Goal: Find specific page/section: Find specific page/section

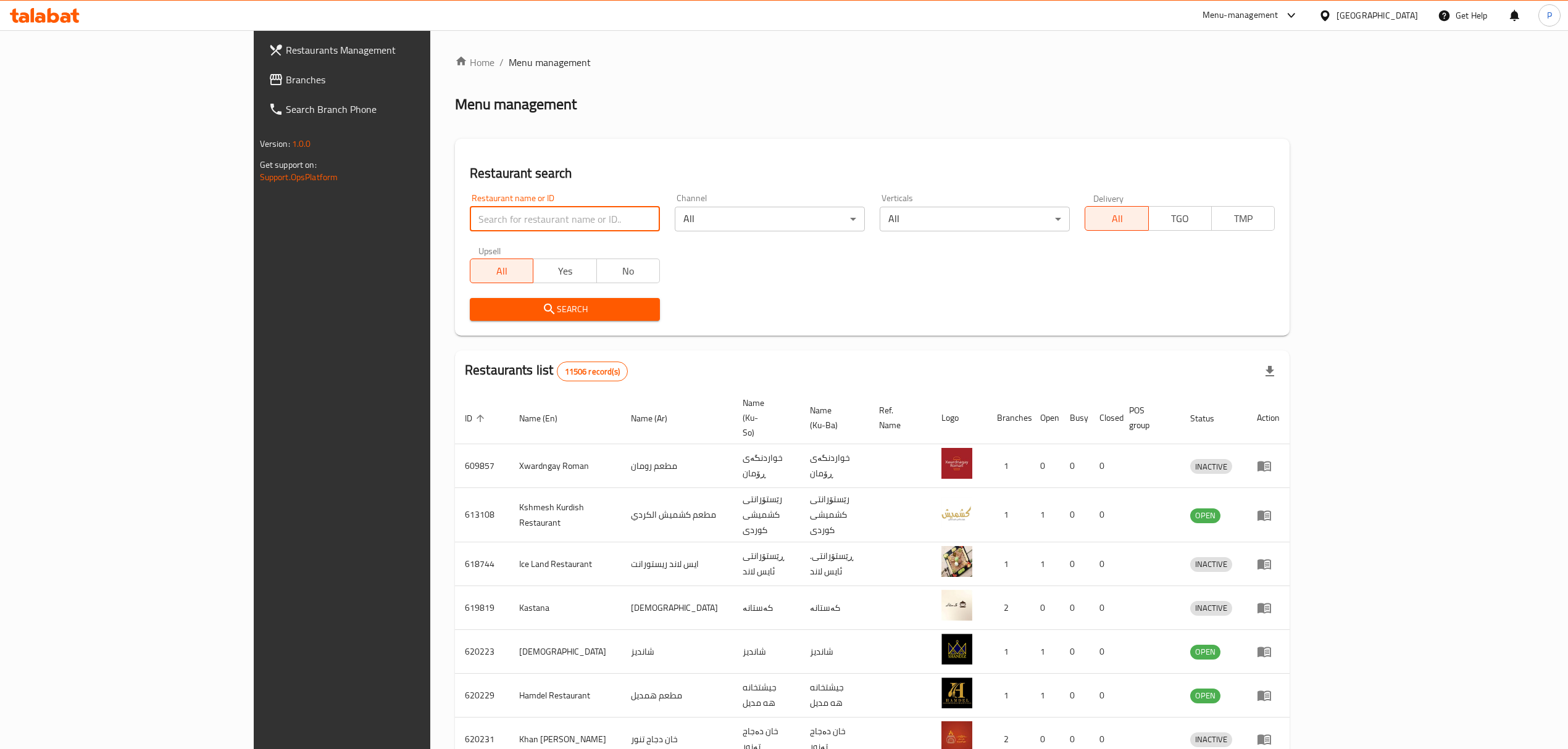
click at [515, 212] on input "search" at bounding box center [565, 219] width 190 height 25
type input "eat & go"
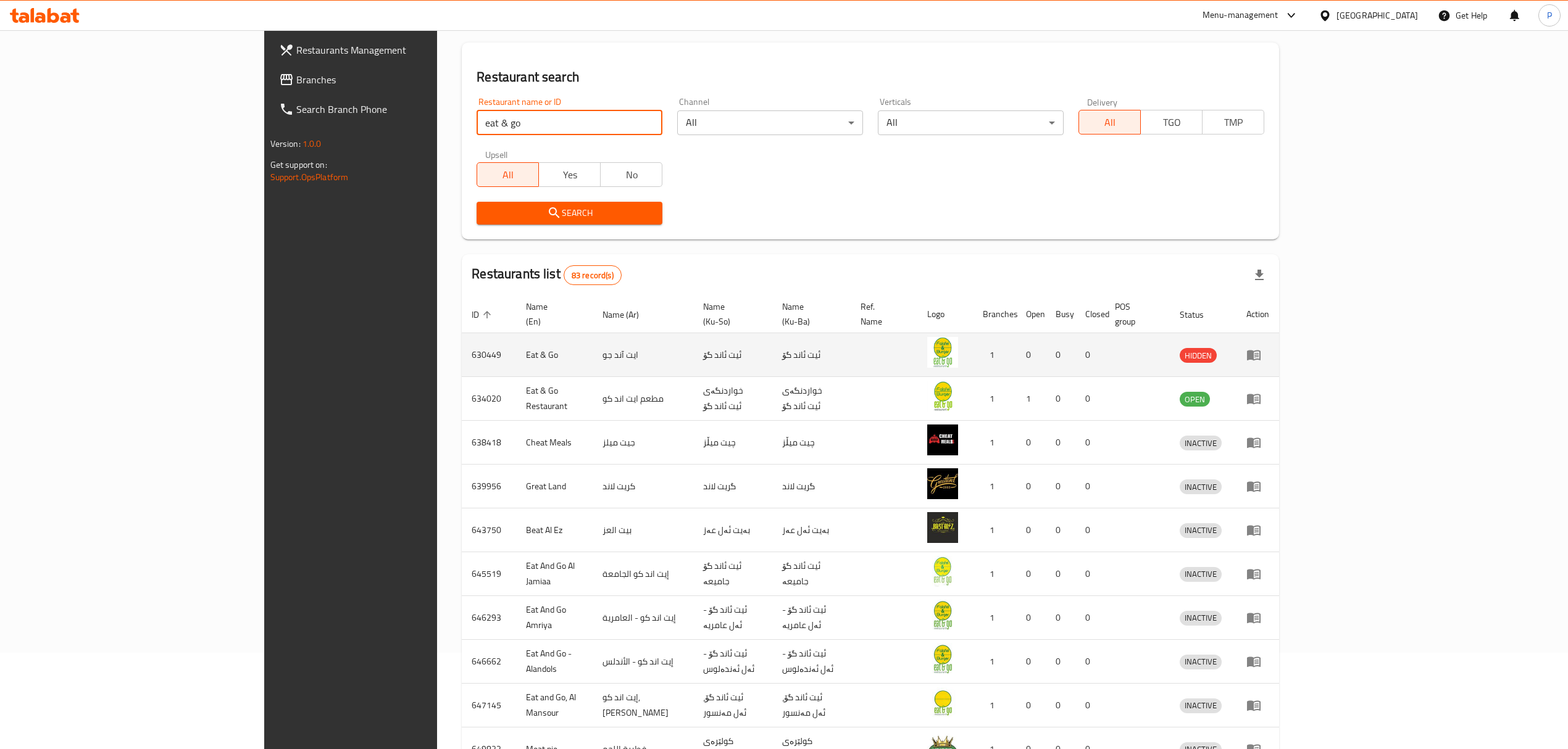
scroll to position [7, 0]
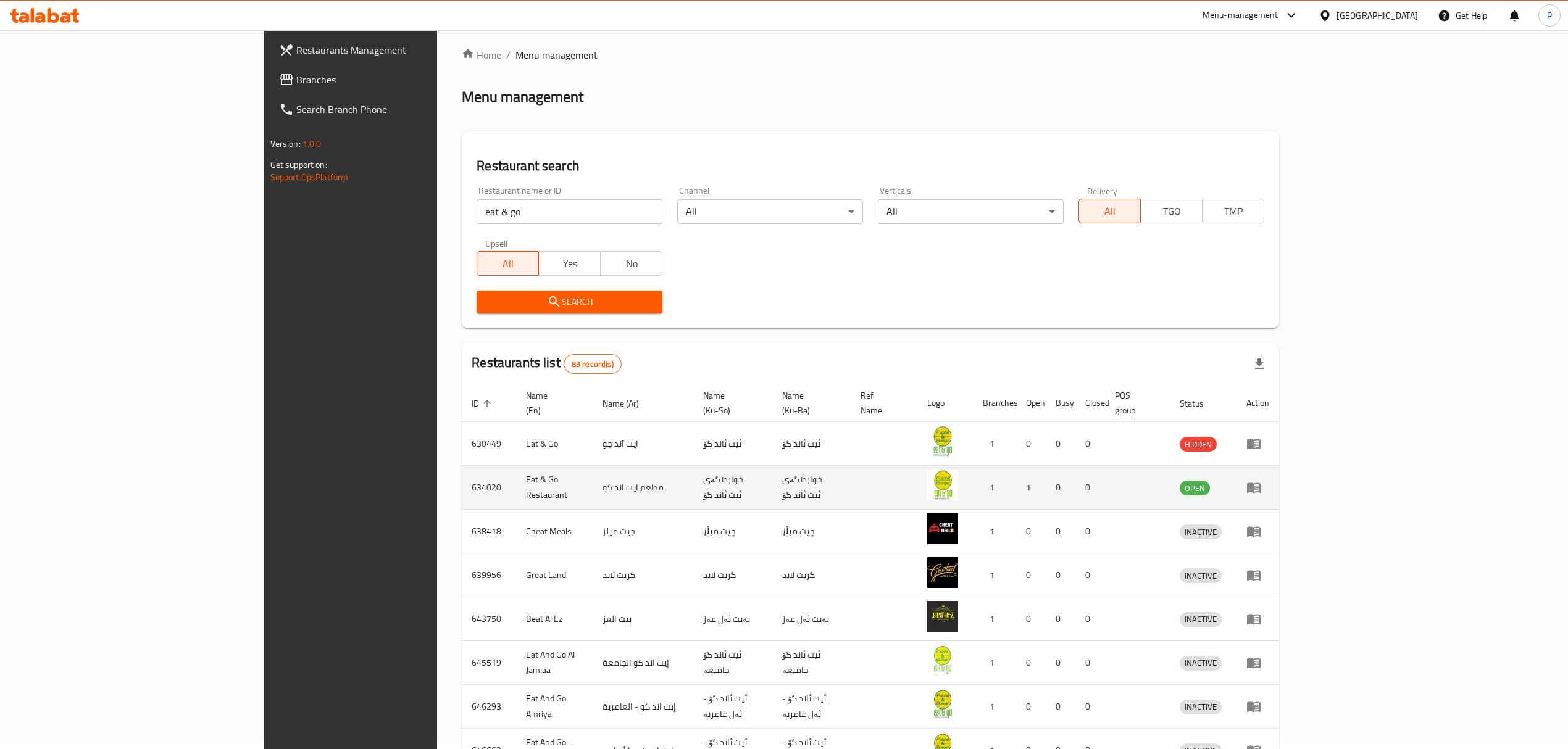
click at [1279, 477] on td "enhanced table" at bounding box center [1257, 488] width 43 height 44
click at [1261, 483] on icon "enhanced table" at bounding box center [1253, 488] width 14 height 11
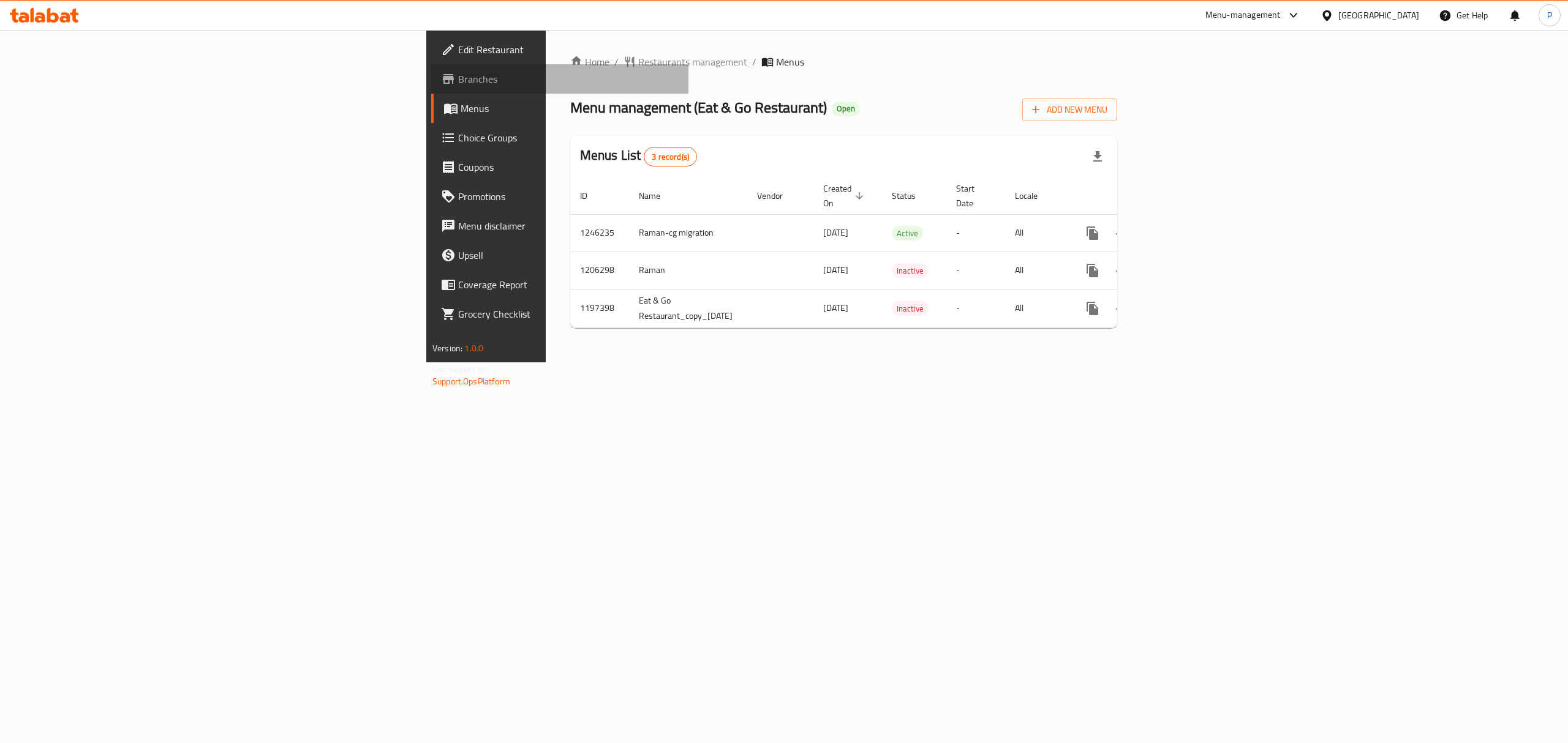
click at [458, 72] on span "Branches" at bounding box center [568, 79] width 221 height 14
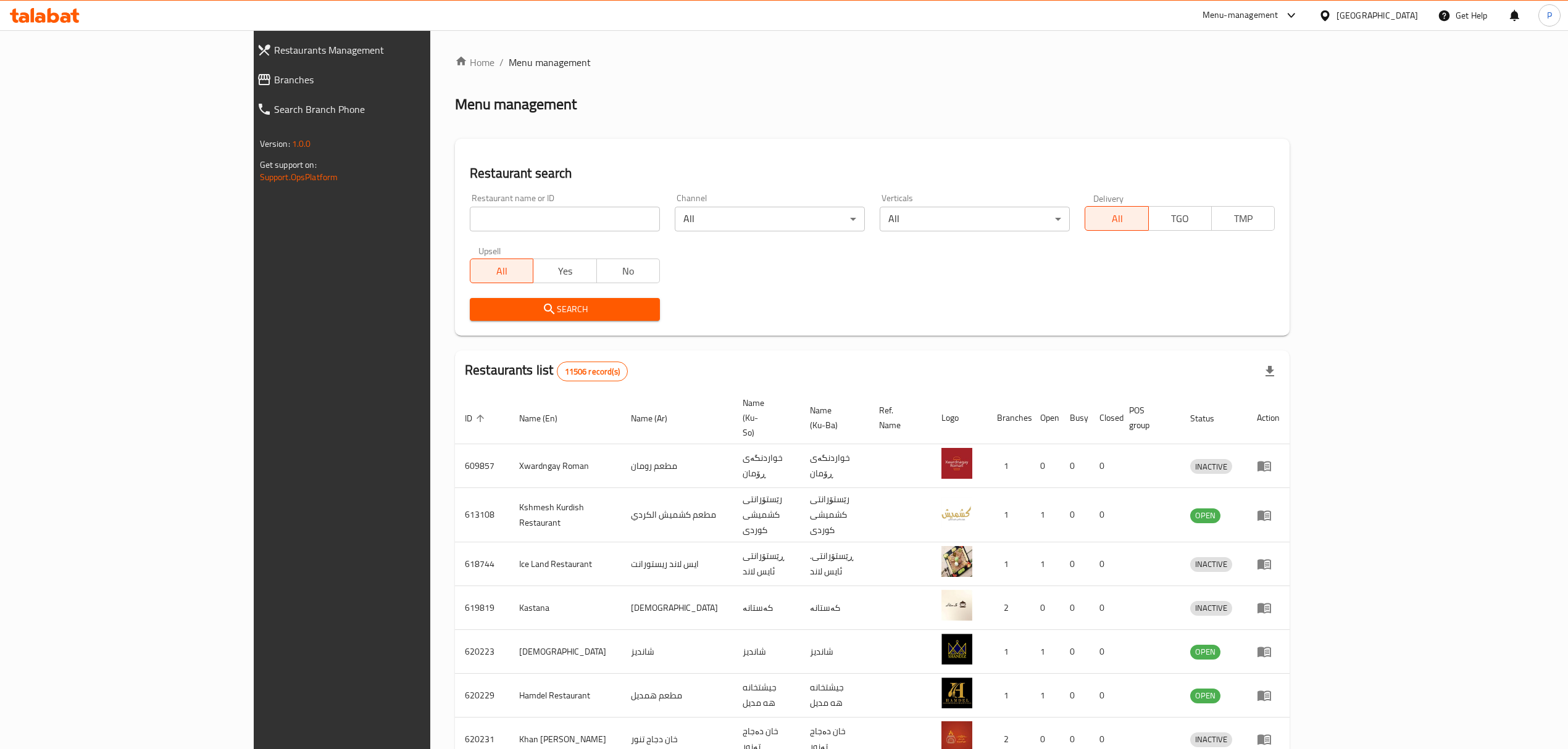
drag, startPoint x: 378, startPoint y: 215, endPoint x: 390, endPoint y: 228, distance: 17.7
click at [470, 215] on input "search" at bounding box center [565, 219] width 190 height 25
type input "eat&go"
click button "Search" at bounding box center [565, 309] width 190 height 23
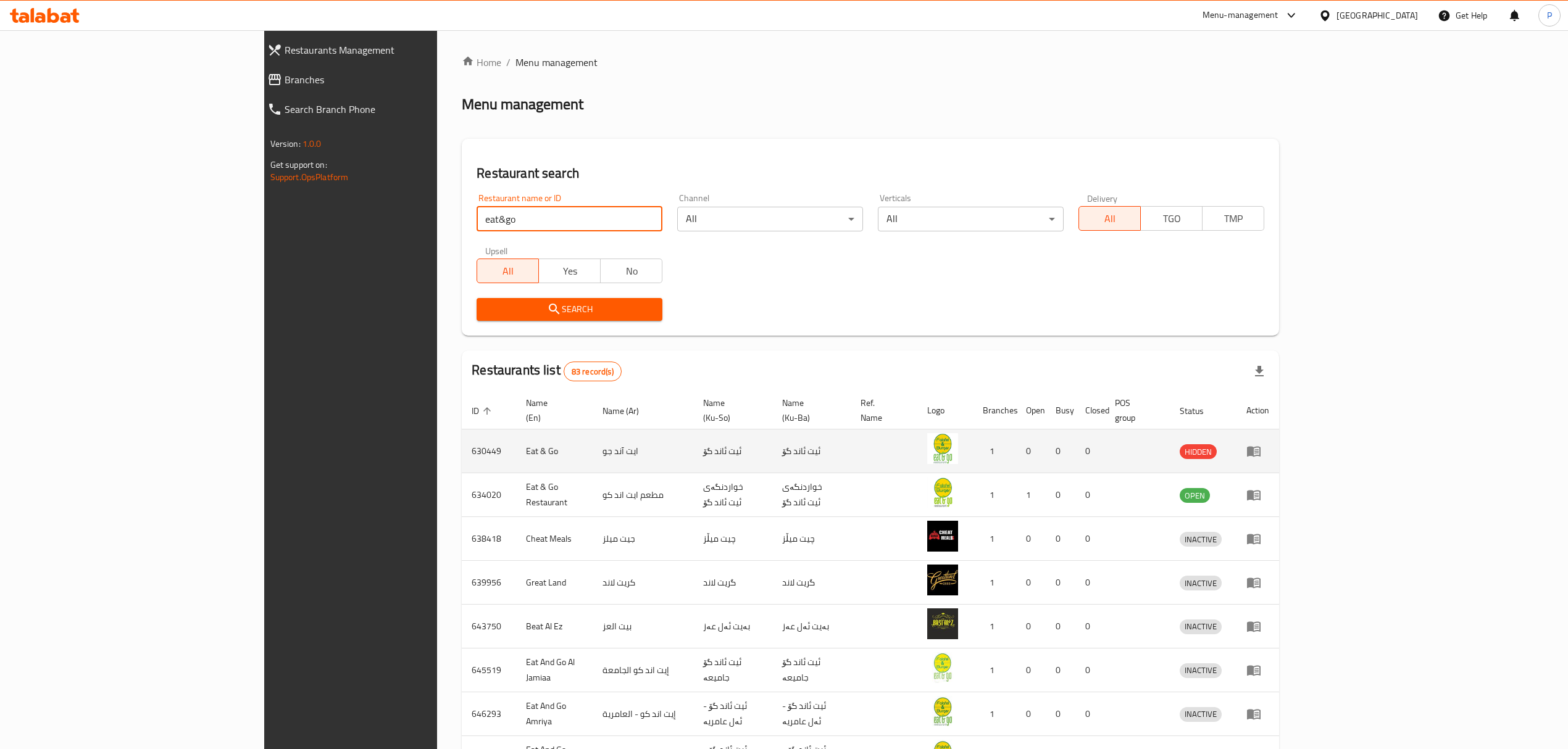
click at [1261, 446] on icon "enhanced table" at bounding box center [1253, 451] width 14 height 11
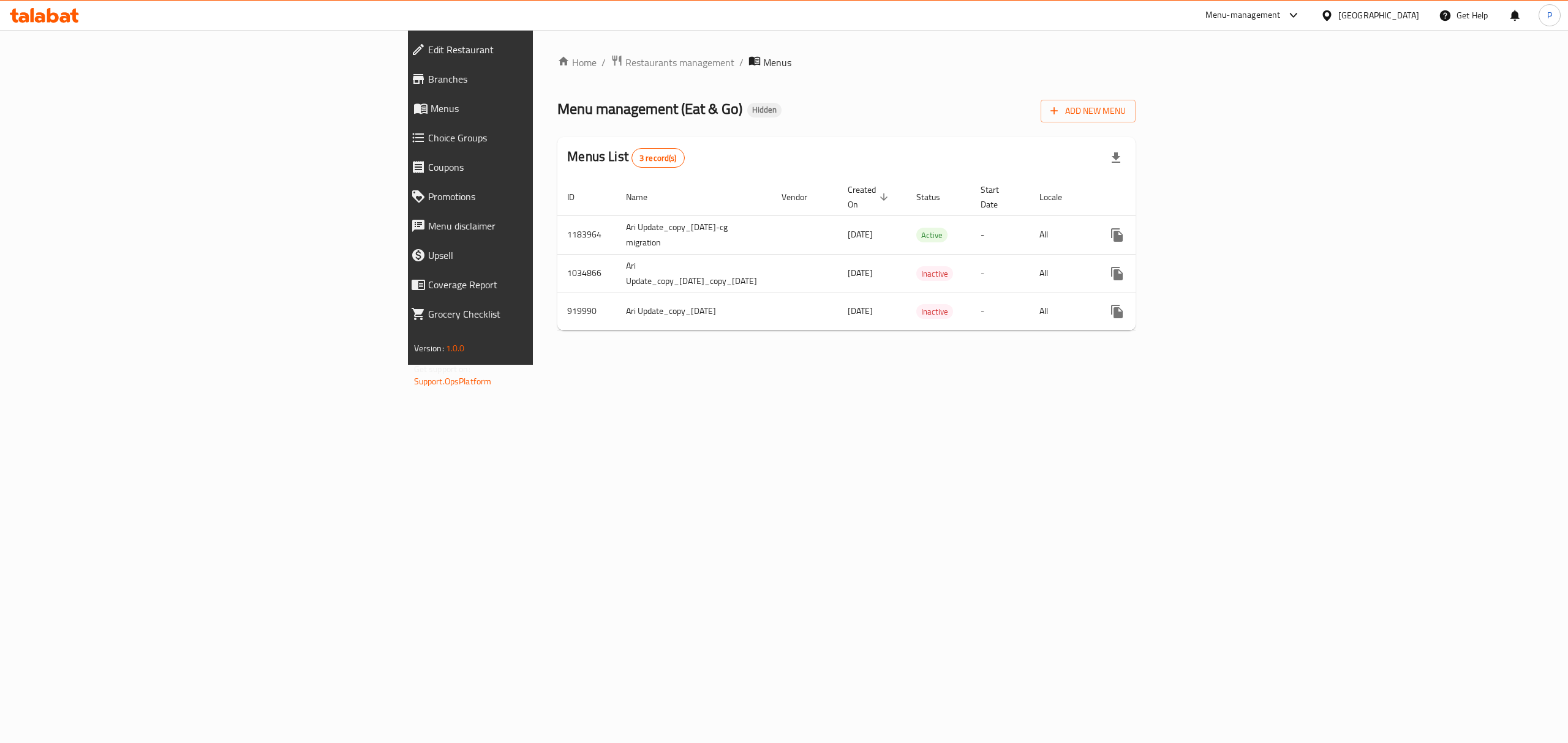
click at [428, 74] on span "Branches" at bounding box center [544, 79] width 232 height 14
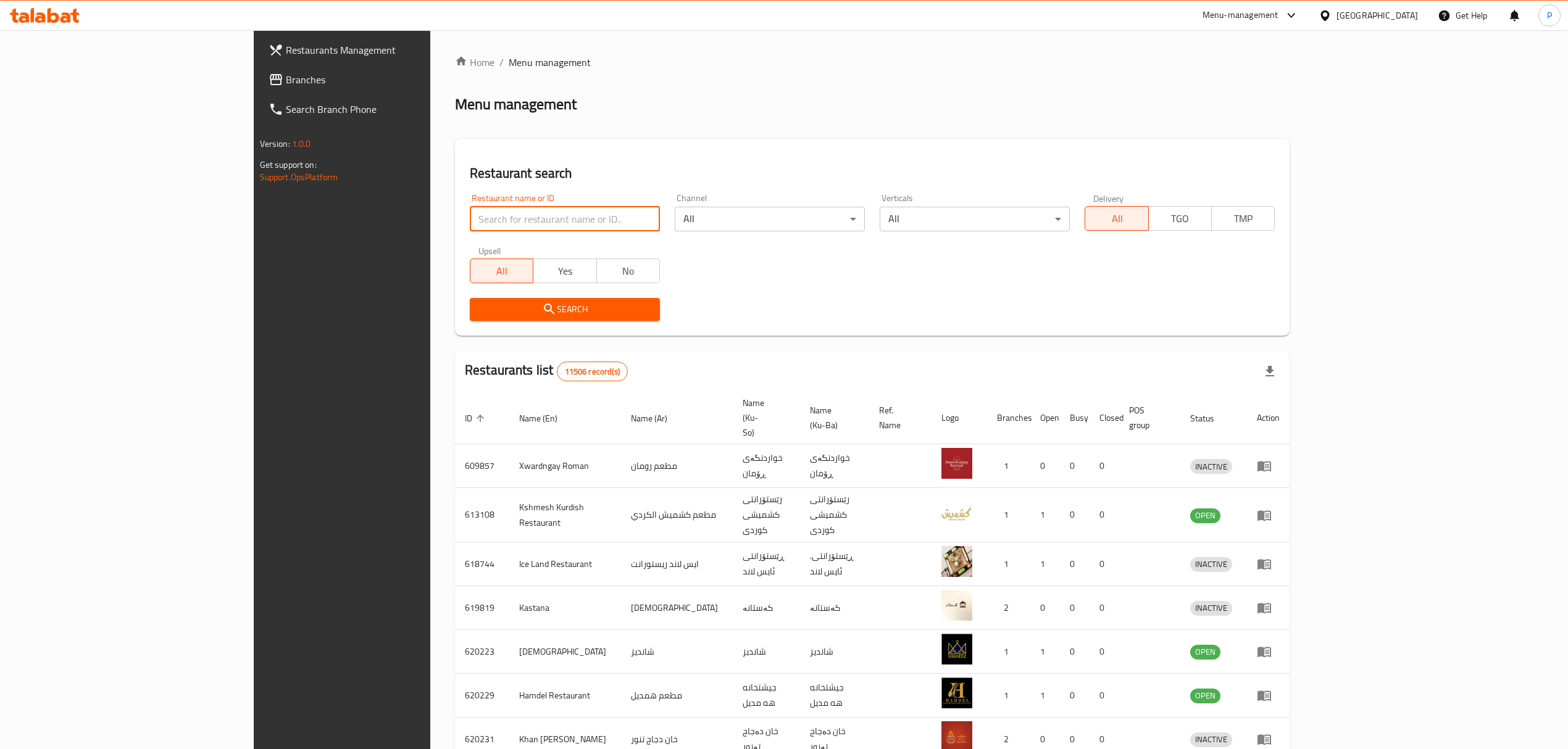
click at [514, 218] on input "search" at bounding box center [565, 219] width 190 height 25
click button "Search" at bounding box center [565, 309] width 190 height 23
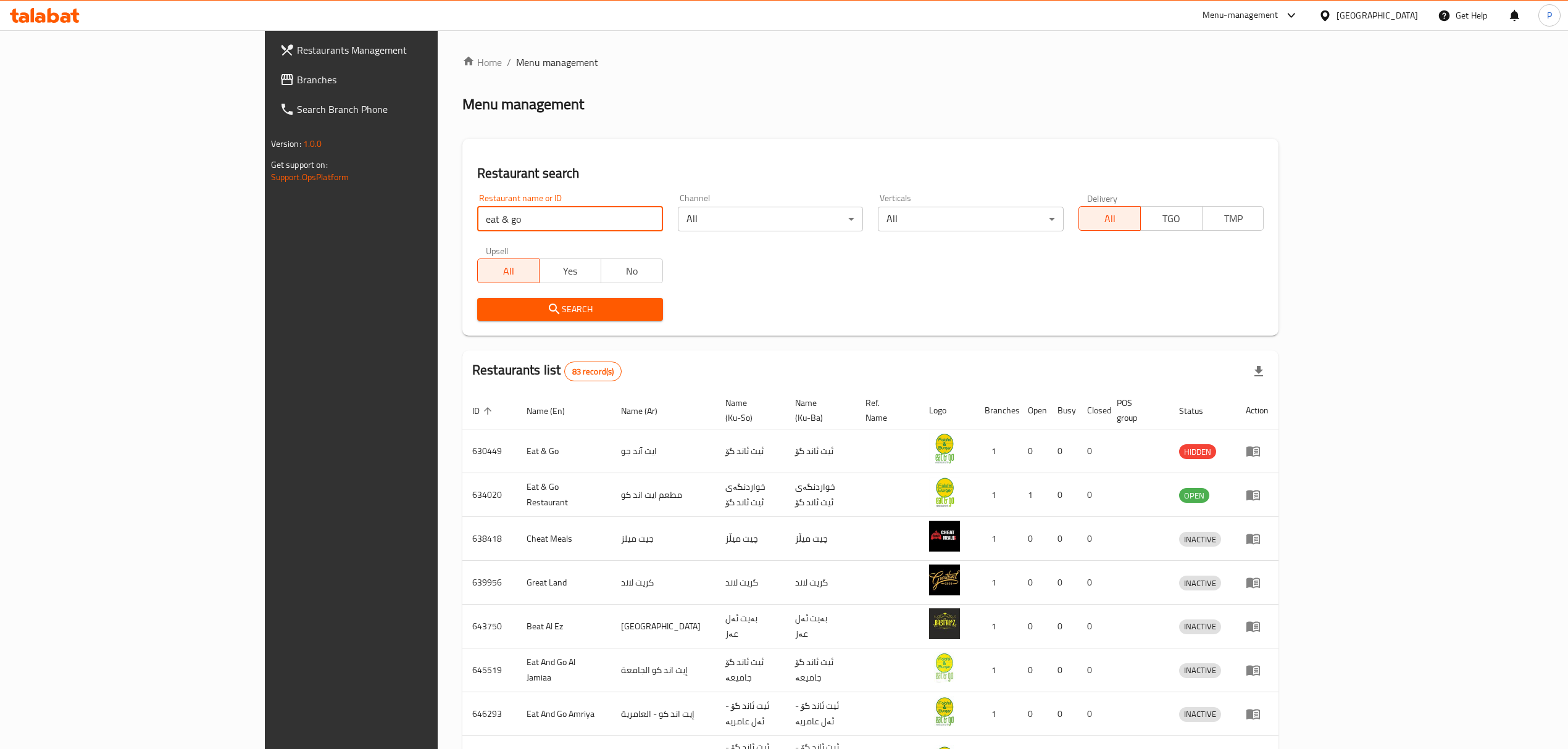
drag, startPoint x: 434, startPoint y: 225, endPoint x: 129, endPoint y: 214, distance: 305.2
click at [265, 214] on div "Restaurants Management Branches Search Branch Phone Version: 1.0.0 Get support …" at bounding box center [784, 487] width 1039 height 915
paste input "683615"
click at [509, 307] on span "Search" at bounding box center [570, 309] width 166 height 15
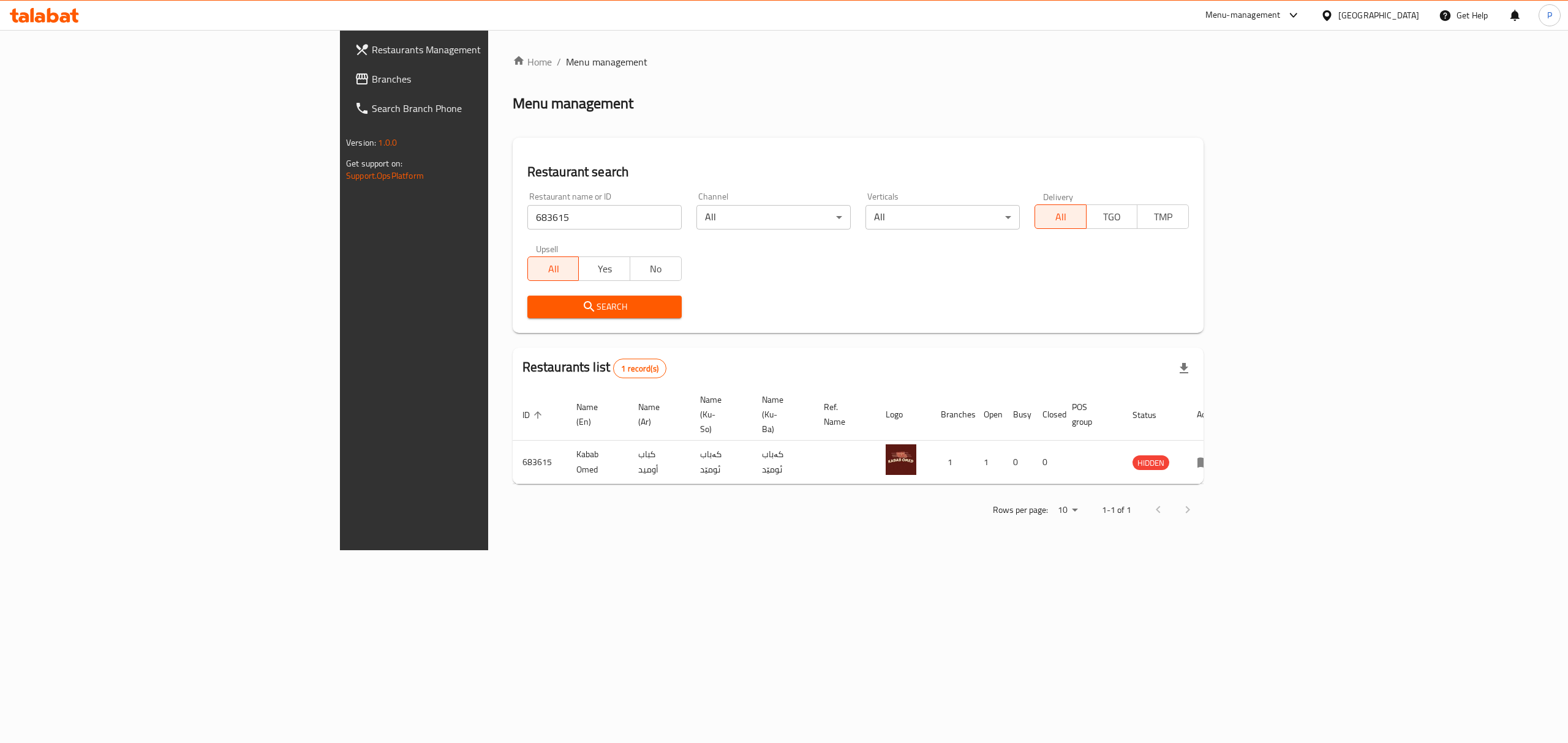
drag, startPoint x: 523, startPoint y: 216, endPoint x: 123, endPoint y: 239, distance: 400.7
click at [340, 239] on div "Restaurants Management Branches Search Branch Phone Version: 1.0.0 Get support …" at bounding box center [784, 290] width 888 height 520
paste input "51552"
type input "651552"
click at [537, 302] on span "Search" at bounding box center [605, 307] width 135 height 15
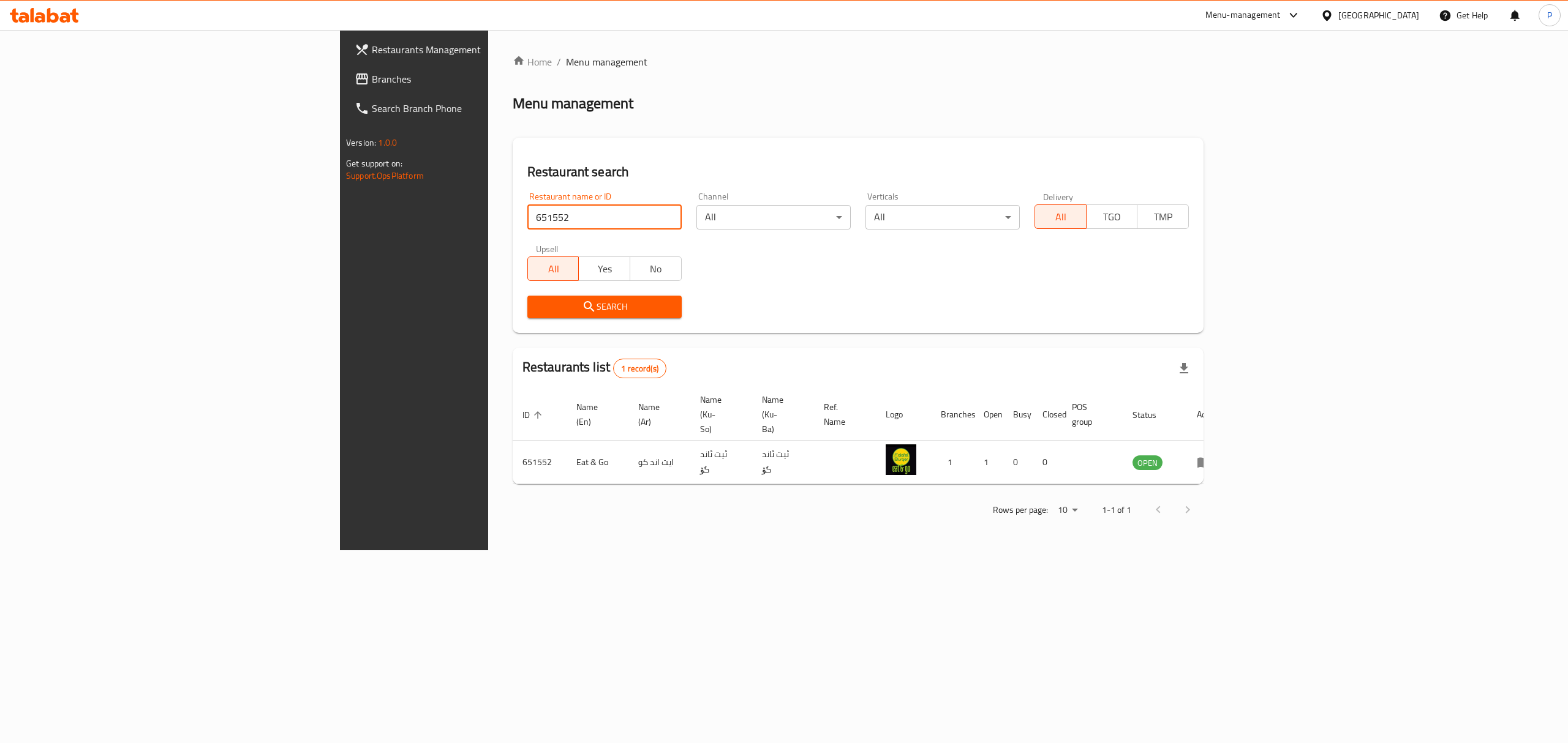
click at [527, 212] on input "651552" at bounding box center [605, 217] width 154 height 25
click at [1209, 461] on icon "enhanced table" at bounding box center [1207, 463] width 4 height 5
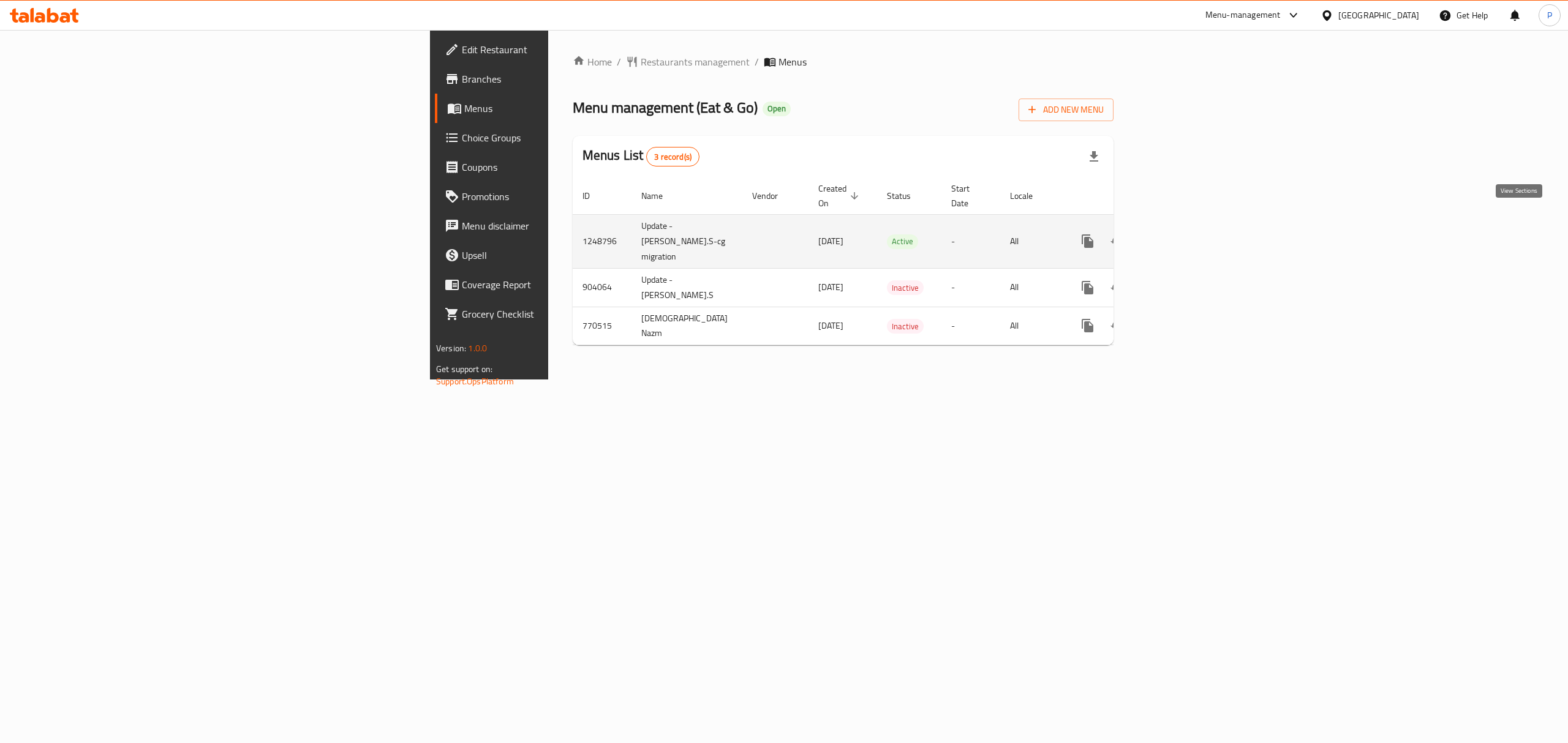
click at [1191, 226] on link "enhanced table" at bounding box center [1175, 241] width 30 height 30
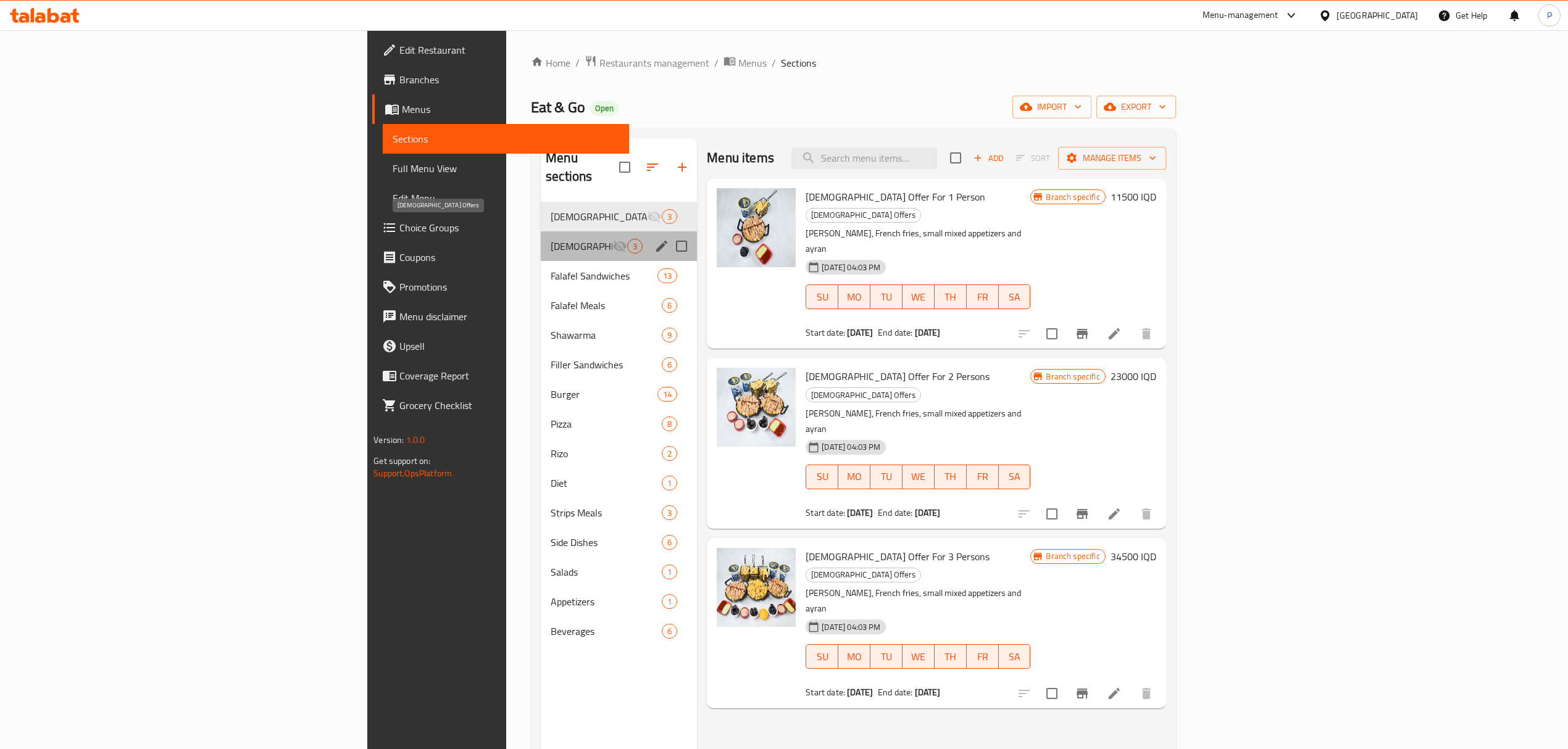
click at [550, 239] on span "Iftar Offers" at bounding box center [581, 246] width 61 height 15
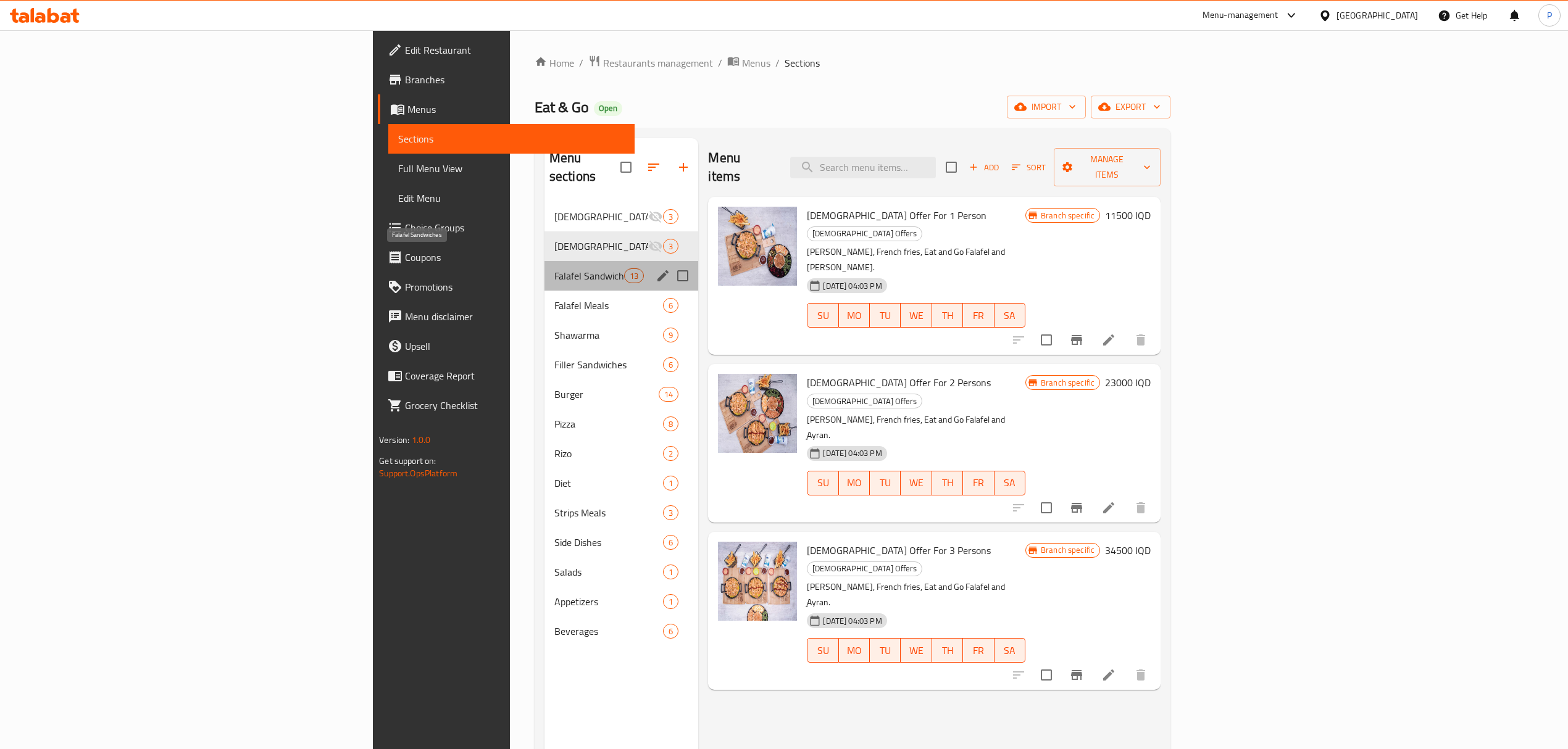
click at [554, 269] on span "Falafel Sandwiches" at bounding box center [589, 276] width 70 height 15
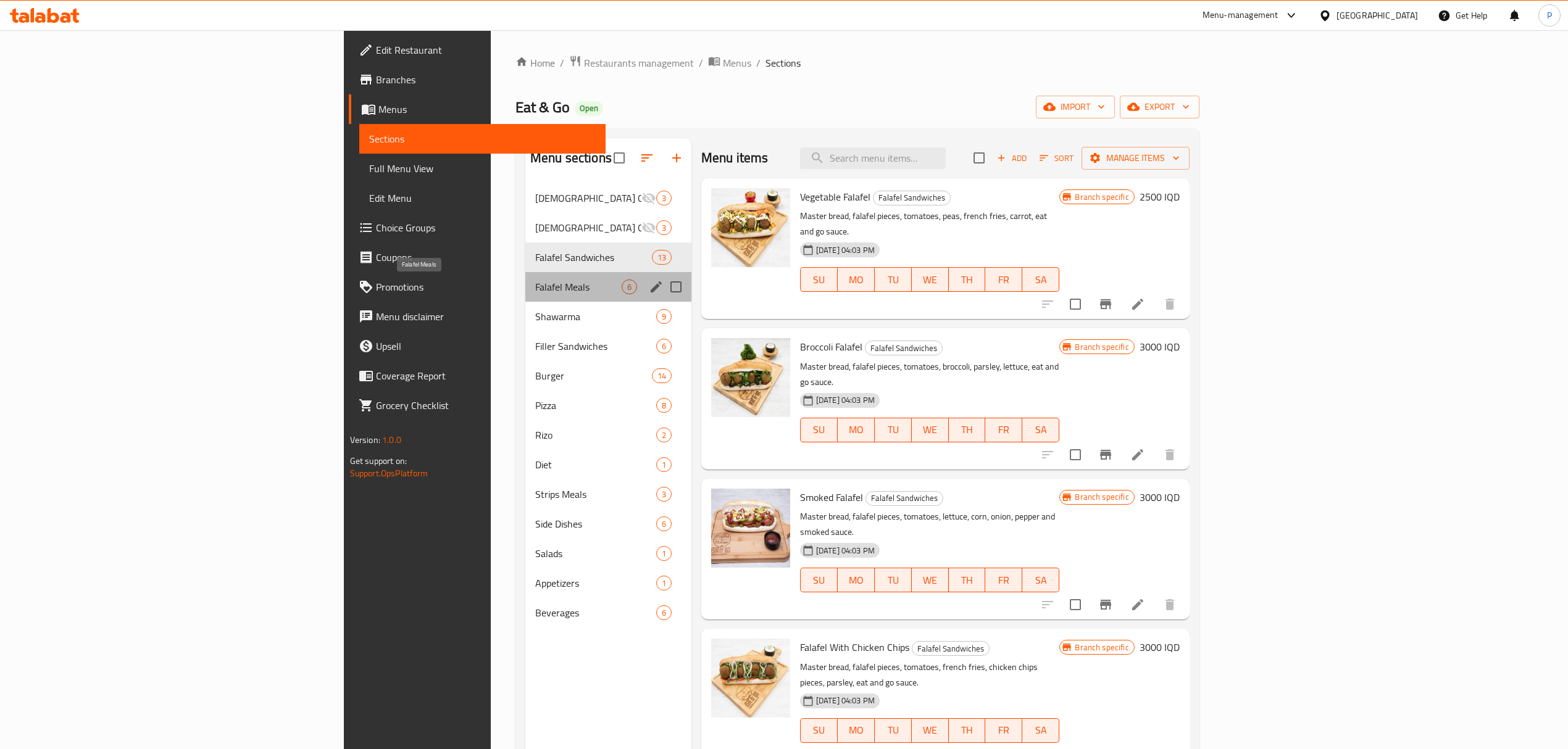
click at [535, 280] on span "Falafel Meals" at bounding box center [578, 287] width 87 height 15
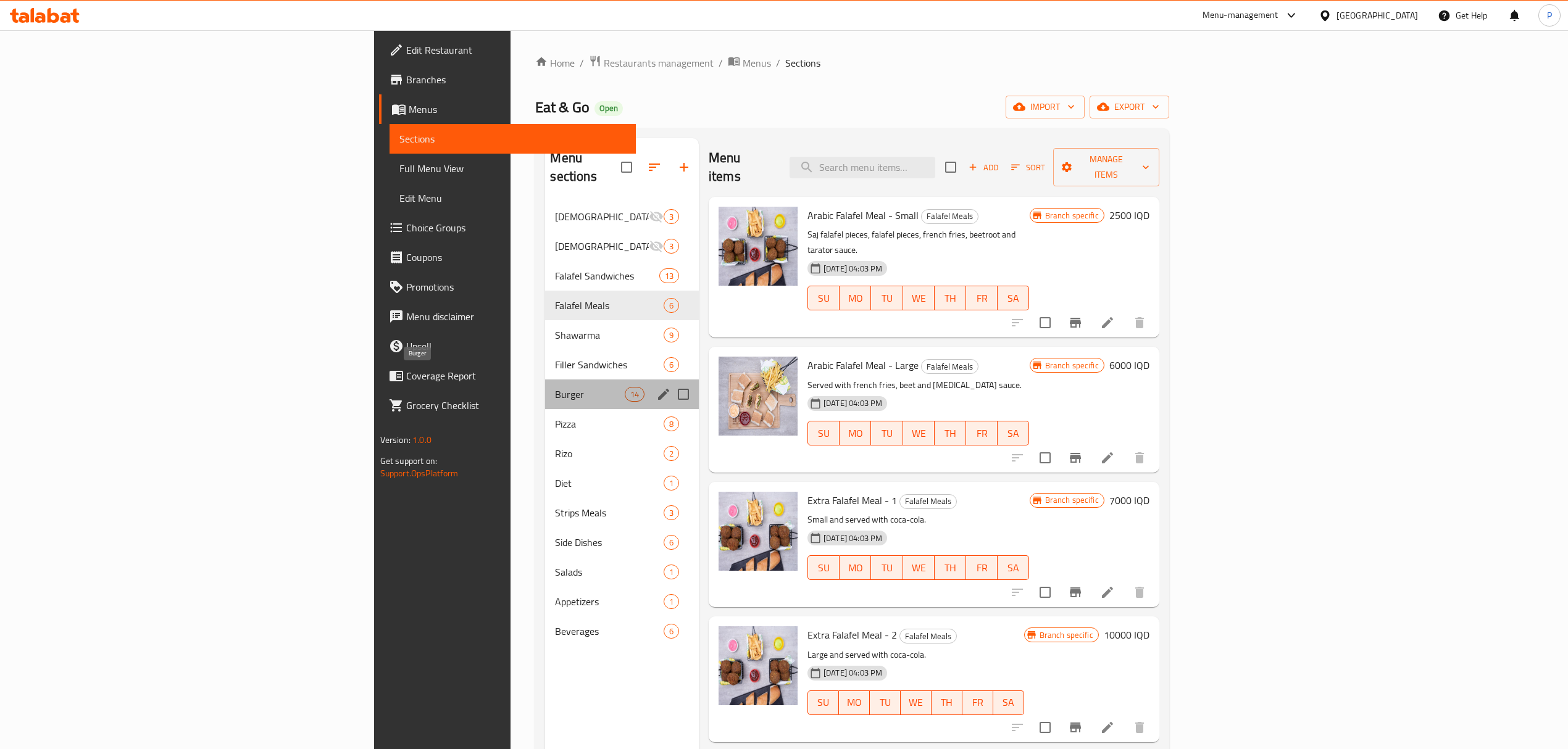
click at [555, 387] on span "Burger" at bounding box center [589, 394] width 69 height 15
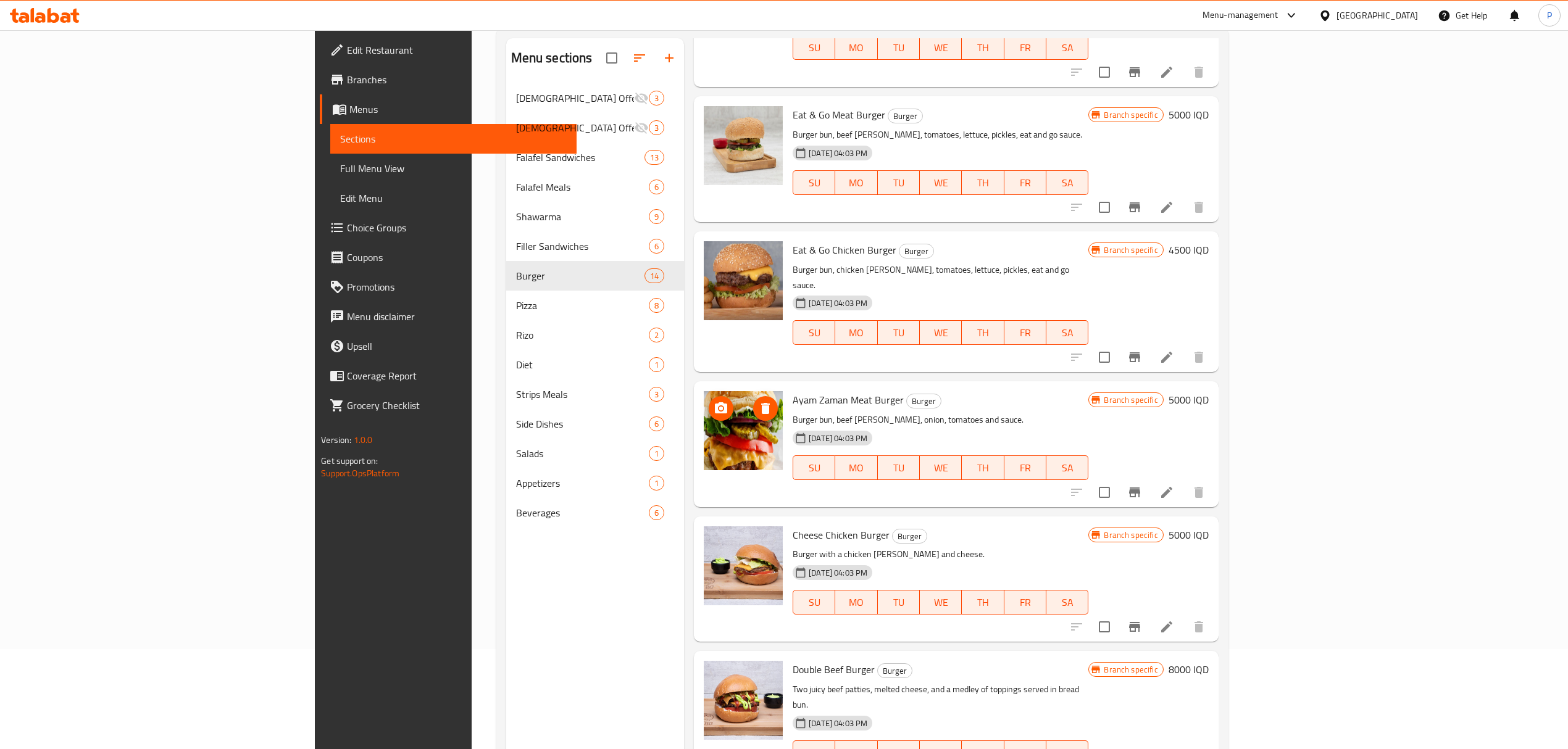
scroll to position [173, 0]
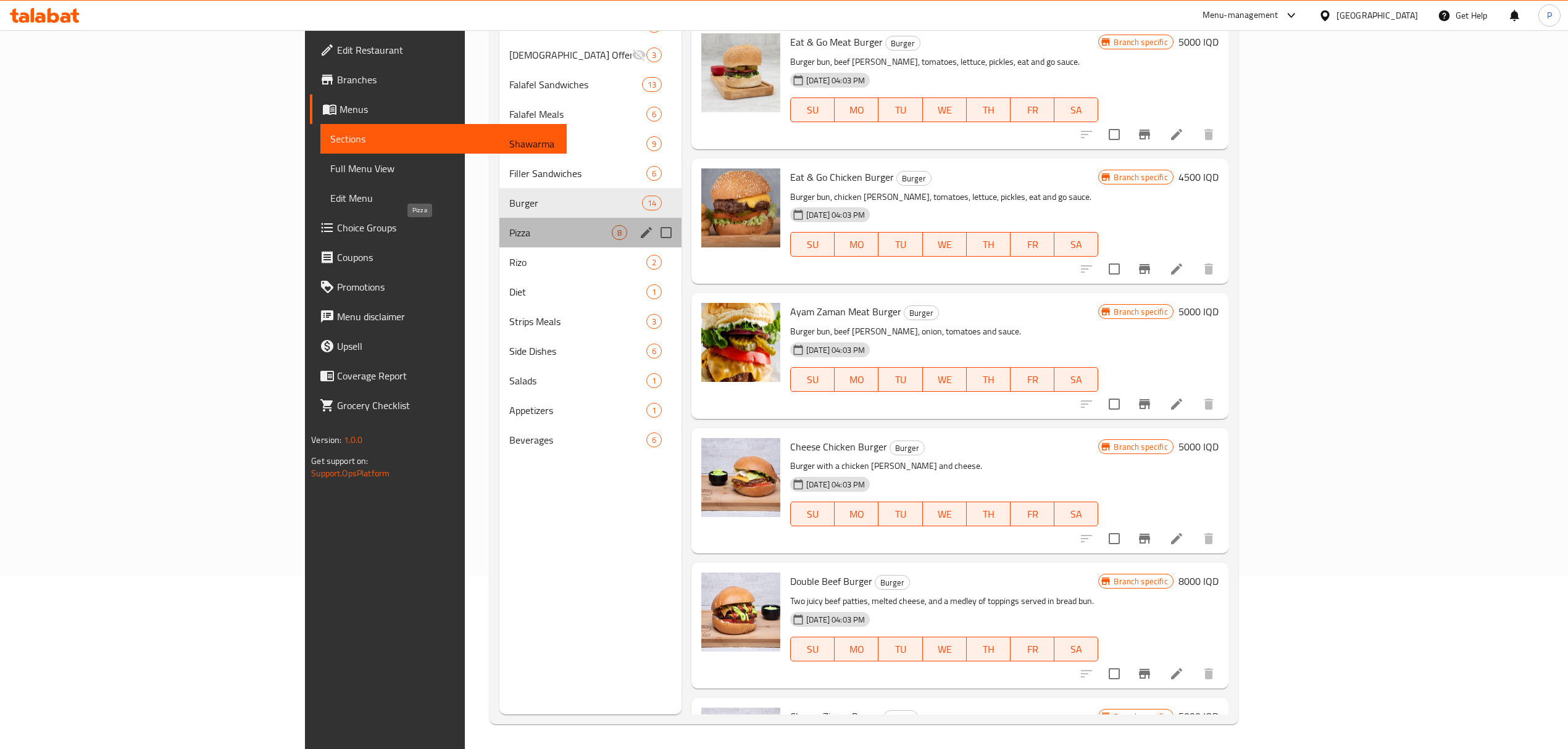
click at [509, 238] on span "Pizza" at bounding box center [560, 232] width 103 height 15
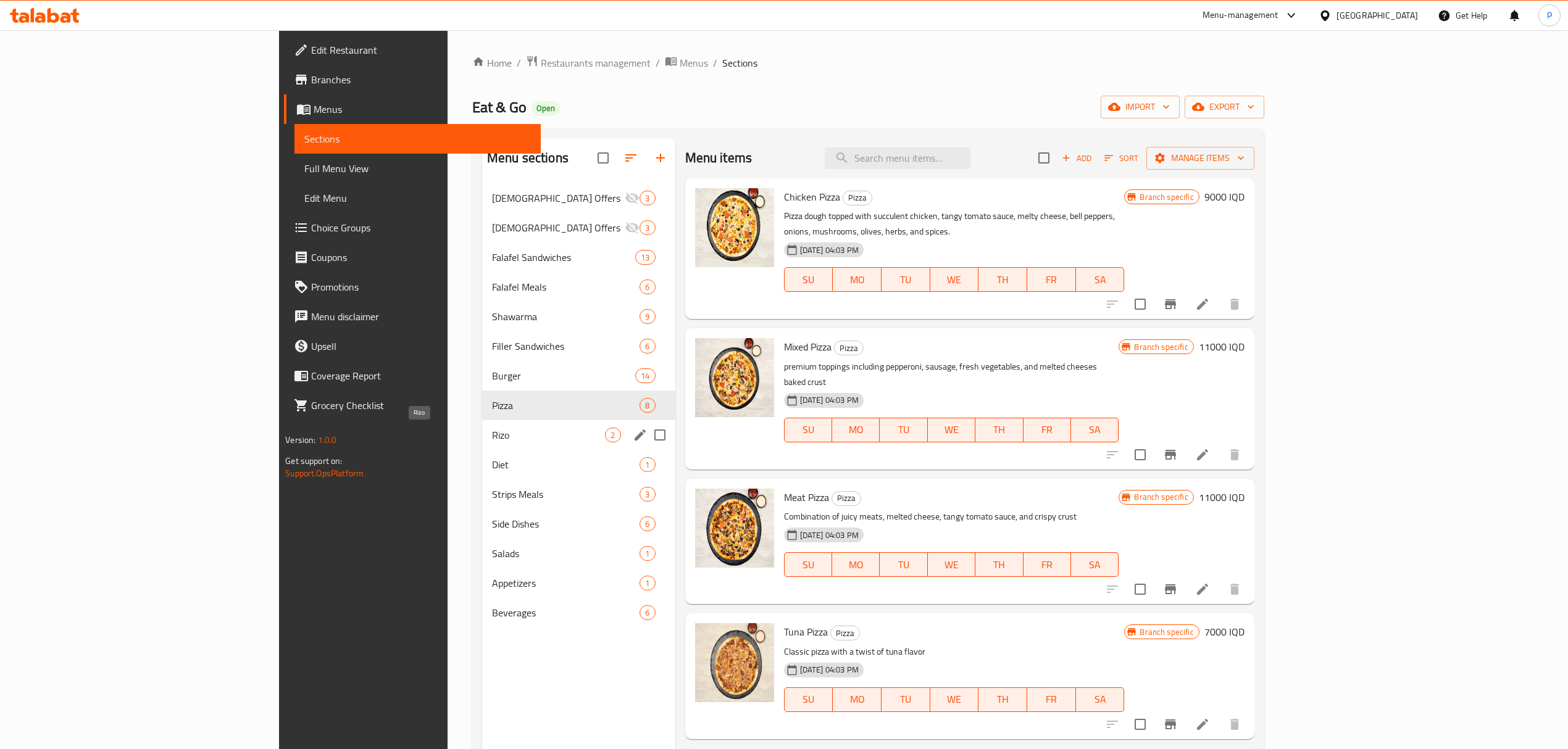
click at [492, 442] on span "Rizo" at bounding box center [549, 435] width 113 height 15
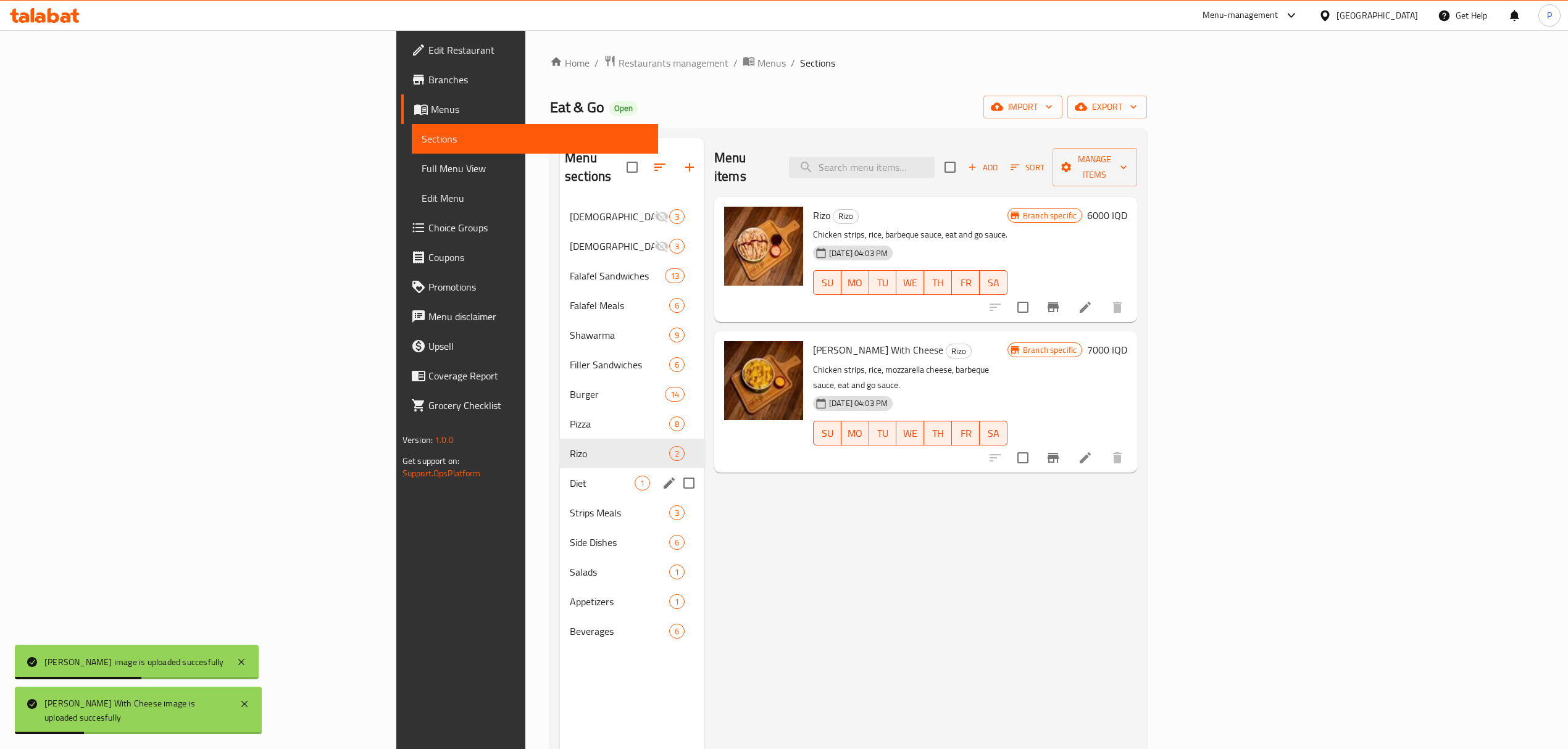
click at [560, 474] on div "Diet 1" at bounding box center [632, 483] width 145 height 30
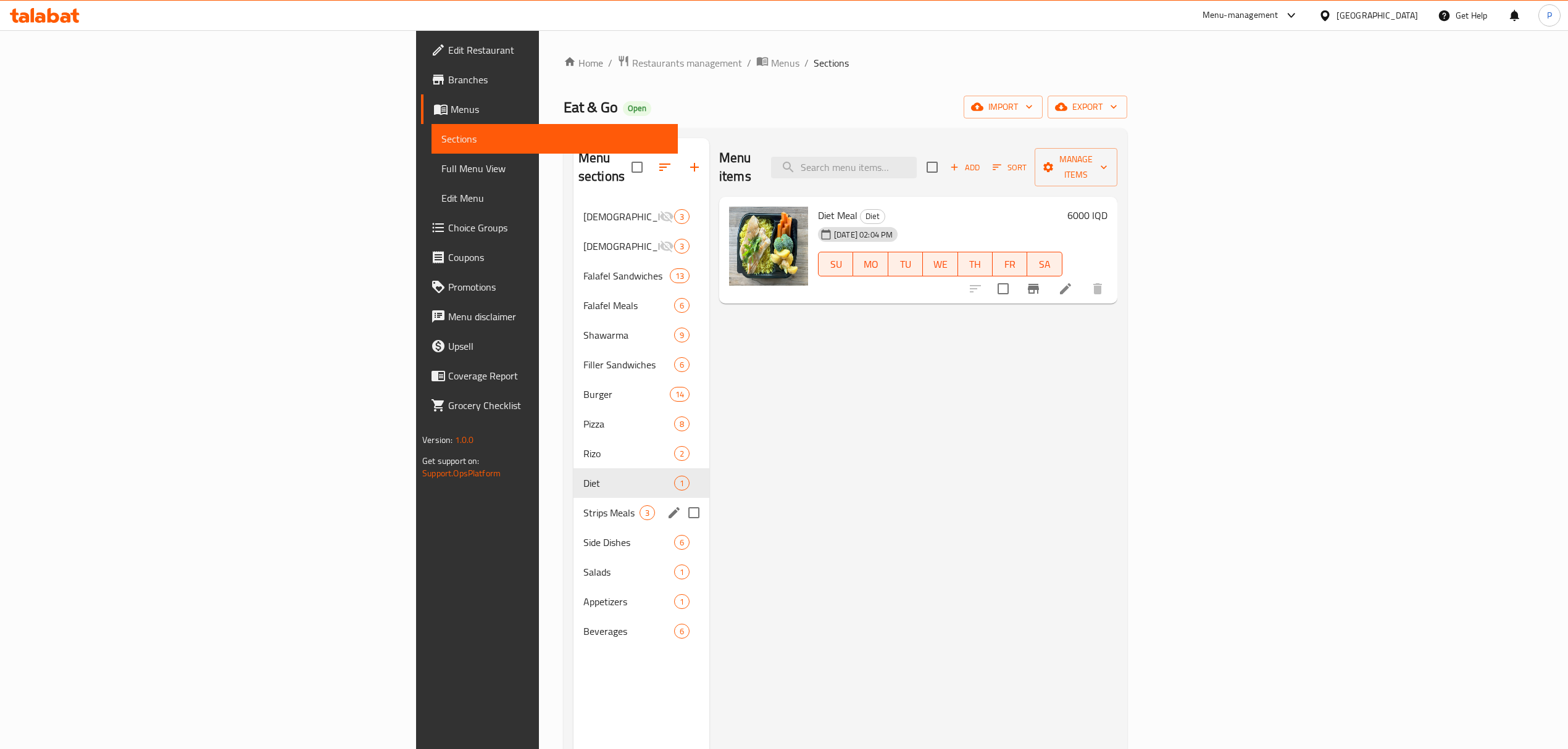
click at [583, 506] on span "Strips Meals" at bounding box center [611, 513] width 56 height 15
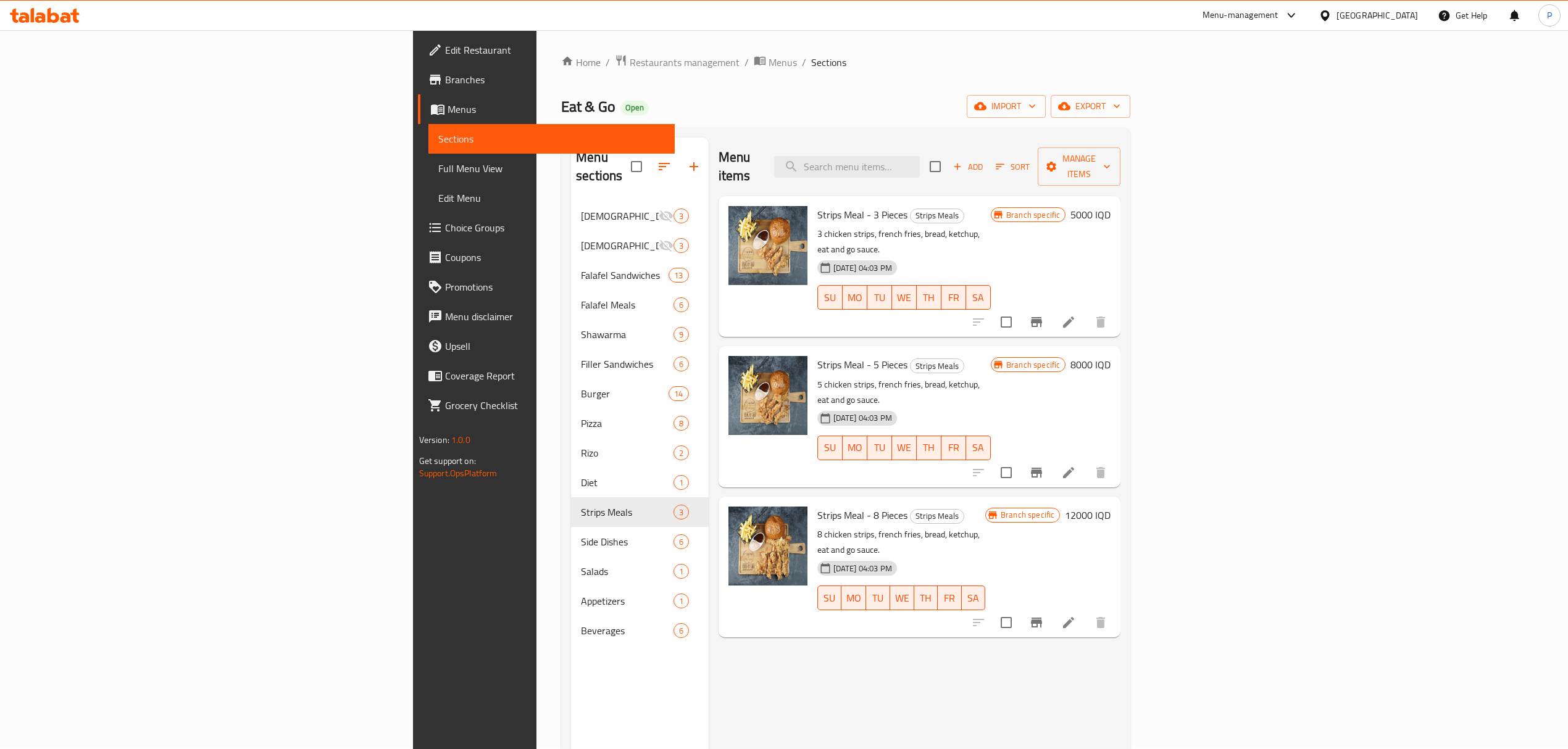
scroll to position [4, 0]
